Goal: Task Accomplishment & Management: Use online tool/utility

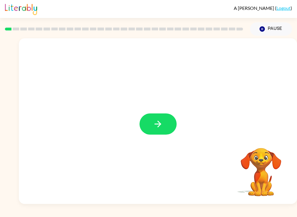
click at [165, 127] on button "button" at bounding box center [157, 123] width 37 height 21
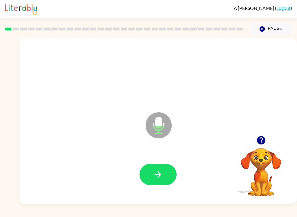
click at [168, 175] on button "button" at bounding box center [157, 174] width 37 height 21
click at [157, 177] on icon "button" at bounding box center [158, 174] width 10 height 10
click at [159, 172] on icon "button" at bounding box center [157, 174] width 7 height 7
click at [157, 177] on icon "button" at bounding box center [158, 174] width 10 height 10
click at [150, 169] on button "button" at bounding box center [157, 174] width 37 height 21
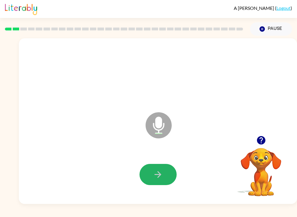
click at [162, 172] on icon "button" at bounding box center [158, 174] width 10 height 10
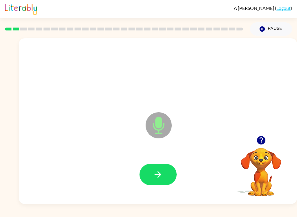
click at [162, 171] on icon "button" at bounding box center [158, 174] width 10 height 10
click at [166, 171] on button "button" at bounding box center [157, 174] width 37 height 21
click at [167, 171] on button "button" at bounding box center [157, 174] width 37 height 21
click at [165, 170] on button "button" at bounding box center [157, 174] width 37 height 21
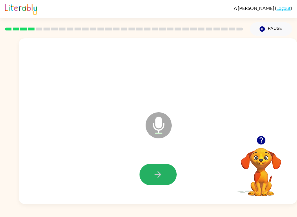
click at [167, 177] on button "button" at bounding box center [157, 174] width 37 height 21
click at [163, 173] on button "button" at bounding box center [157, 174] width 37 height 21
click at [164, 172] on button "button" at bounding box center [157, 174] width 37 height 21
click at [168, 176] on button "button" at bounding box center [157, 174] width 37 height 21
click at [168, 167] on button "button" at bounding box center [157, 174] width 37 height 21
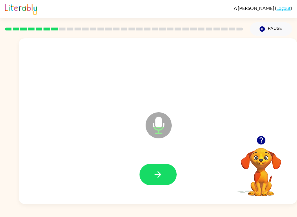
click at [156, 170] on icon "button" at bounding box center [158, 174] width 10 height 10
click at [163, 172] on button "button" at bounding box center [157, 174] width 37 height 21
click at [165, 177] on button "button" at bounding box center [157, 174] width 37 height 21
click at [156, 168] on button "button" at bounding box center [157, 174] width 37 height 21
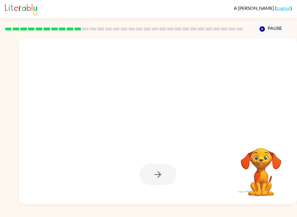
click at [232, 214] on div "A [PERSON_NAME] ( Logout ) Pause Pause Your browser must support playing .mp4 f…" at bounding box center [148, 108] width 297 height 217
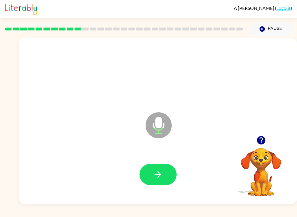
click at [155, 168] on button "button" at bounding box center [157, 174] width 37 height 21
click at [166, 171] on button "button" at bounding box center [157, 174] width 37 height 21
click at [156, 159] on div at bounding box center [158, 175] width 266 height 48
click at [164, 169] on button "button" at bounding box center [157, 174] width 37 height 21
click at [164, 173] on button "button" at bounding box center [157, 174] width 37 height 21
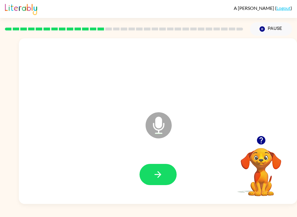
click at [170, 169] on button "button" at bounding box center [157, 174] width 37 height 21
click at [161, 166] on button "button" at bounding box center [157, 174] width 37 height 21
click at [169, 165] on button "button" at bounding box center [157, 174] width 37 height 21
click at [155, 176] on icon "button" at bounding box center [158, 174] width 10 height 10
click at [161, 171] on icon "button" at bounding box center [158, 174] width 10 height 10
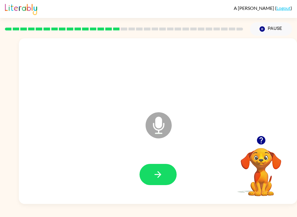
click at [161, 171] on icon "button" at bounding box center [158, 174] width 10 height 10
click at [165, 164] on button "button" at bounding box center [157, 174] width 37 height 21
click at [163, 174] on button "button" at bounding box center [157, 174] width 37 height 21
click at [170, 165] on button "button" at bounding box center [157, 174] width 37 height 21
click at [170, 175] on button "button" at bounding box center [157, 174] width 37 height 21
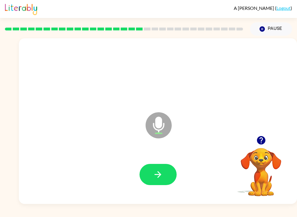
click at [175, 169] on button "button" at bounding box center [157, 174] width 37 height 21
click at [163, 177] on button "button" at bounding box center [157, 174] width 37 height 21
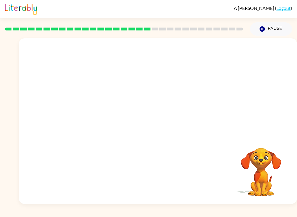
click at [111, 211] on div "A [PERSON_NAME] ( Logout ) Pause Pause Your browser must support playing .mp4 f…" at bounding box center [148, 108] width 297 height 217
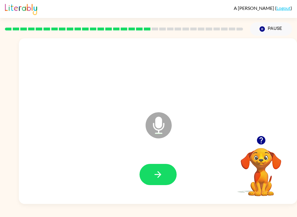
click at [156, 183] on button "button" at bounding box center [157, 174] width 37 height 21
click at [165, 168] on button "button" at bounding box center [157, 174] width 37 height 21
click at [167, 167] on button "button" at bounding box center [157, 174] width 37 height 21
click at [165, 174] on button "button" at bounding box center [157, 174] width 37 height 21
click at [159, 175] on icon "button" at bounding box center [158, 174] width 10 height 10
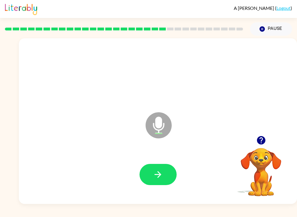
click at [159, 171] on icon "button" at bounding box center [158, 174] width 10 height 10
click at [159, 170] on icon "button" at bounding box center [158, 174] width 10 height 10
click at [161, 171] on icon "button" at bounding box center [158, 174] width 10 height 10
click at [167, 172] on button "button" at bounding box center [157, 174] width 37 height 21
click at [163, 178] on button "button" at bounding box center [157, 174] width 37 height 21
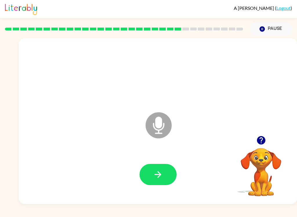
click at [166, 170] on button "button" at bounding box center [157, 174] width 37 height 21
click at [168, 169] on button "button" at bounding box center [157, 174] width 37 height 21
click at [167, 176] on button "button" at bounding box center [157, 174] width 37 height 21
click at [164, 172] on button "button" at bounding box center [157, 174] width 37 height 21
click at [155, 179] on icon "button" at bounding box center [158, 174] width 10 height 10
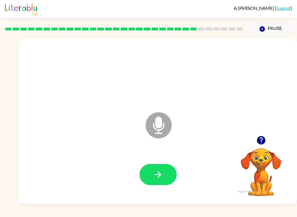
click at [163, 177] on button "button" at bounding box center [157, 174] width 37 height 21
click at [161, 167] on button "button" at bounding box center [157, 174] width 37 height 21
click at [159, 169] on button "button" at bounding box center [157, 174] width 37 height 21
click at [165, 162] on div at bounding box center [158, 175] width 266 height 48
click at [165, 170] on button "button" at bounding box center [157, 174] width 37 height 21
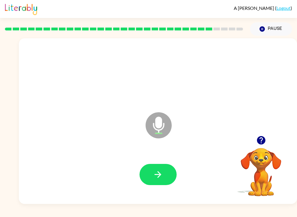
click at [152, 171] on button "button" at bounding box center [157, 174] width 37 height 21
click at [150, 169] on button "button" at bounding box center [157, 174] width 37 height 21
click at [157, 178] on icon "button" at bounding box center [158, 174] width 10 height 10
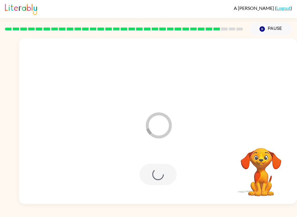
click at [25, 214] on div "A [PERSON_NAME] ( Logout ) Pause Pause Loader Your response is being sent to ou…" at bounding box center [148, 108] width 297 height 217
click at [255, 154] on video "Your browser must support playing .mp4 files to use Literably. Please try using…" at bounding box center [261, 168] width 58 height 58
click at [254, 154] on video "Your browser must support playing .mp4 files to use Literably. Please try using…" at bounding box center [261, 168] width 58 height 58
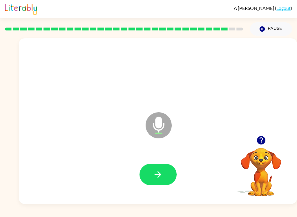
click at [154, 177] on icon "button" at bounding box center [158, 174] width 10 height 10
click at [160, 169] on button "button" at bounding box center [157, 174] width 37 height 21
click at [158, 166] on button "button" at bounding box center [157, 174] width 37 height 21
click at [152, 171] on button "button" at bounding box center [157, 174] width 37 height 21
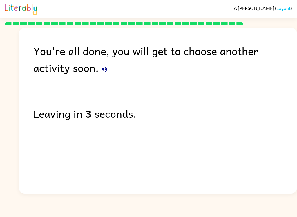
click at [101, 67] on icon "button" at bounding box center [104, 69] width 7 height 7
